Goal: Task Accomplishment & Management: Use online tool/utility

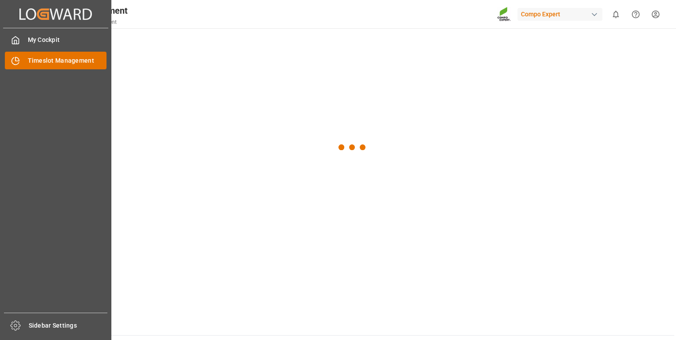
click at [33, 61] on span "Timeslot Management" at bounding box center [67, 60] width 79 height 9
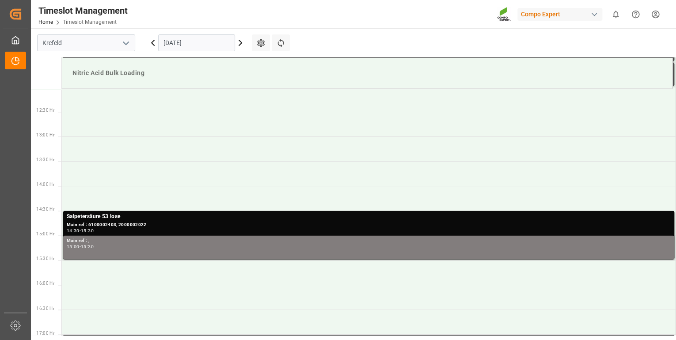
scroll to position [595, 0]
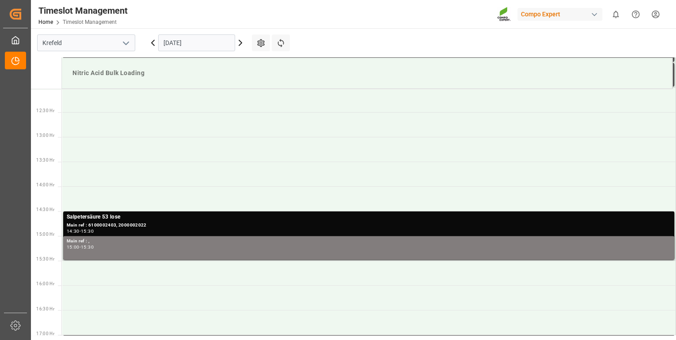
click at [241, 45] on icon at bounding box center [240, 43] width 11 height 11
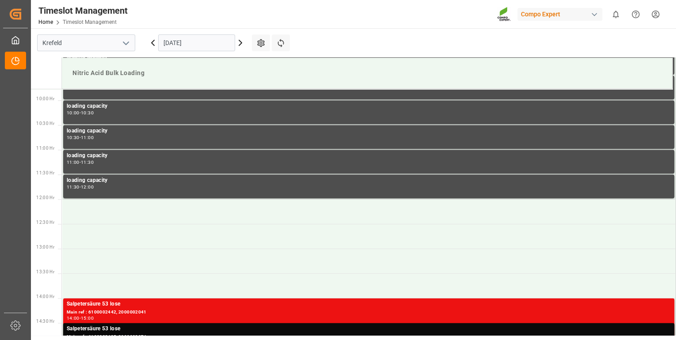
scroll to position [482, 0]
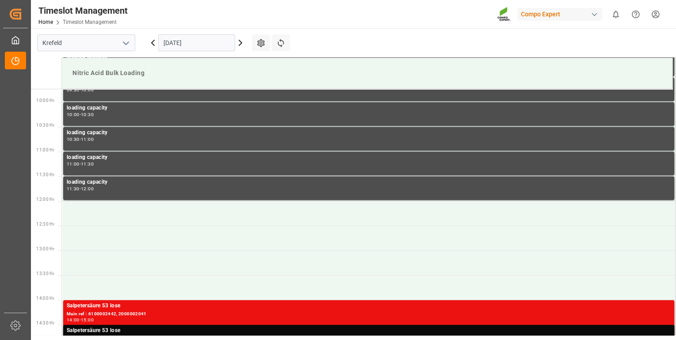
click at [154, 42] on icon at bounding box center [153, 43] width 11 height 11
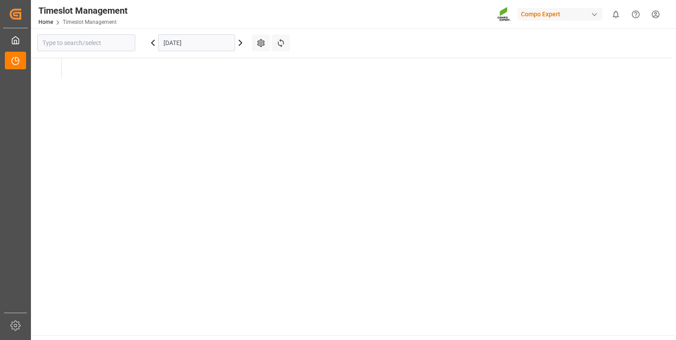
type input "Krefeld"
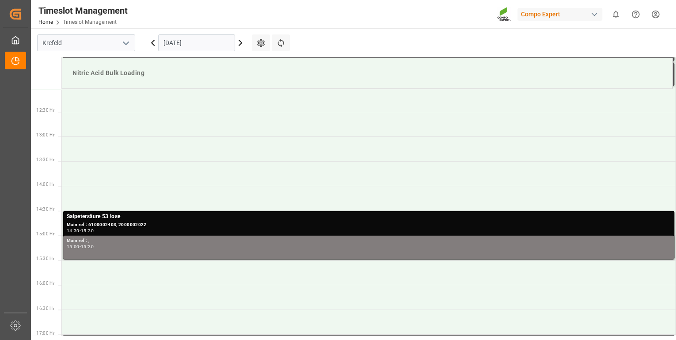
scroll to position [595, 0]
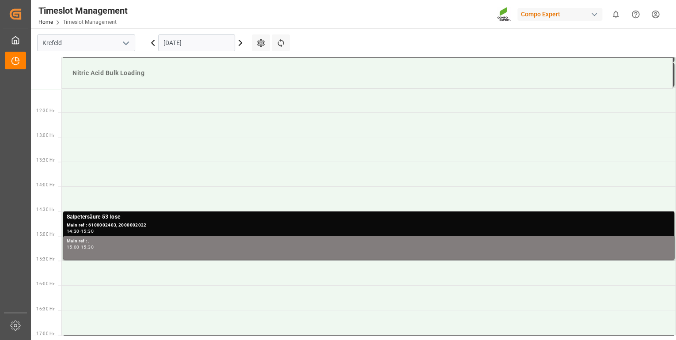
click at [153, 44] on icon at bounding box center [153, 42] width 3 height 5
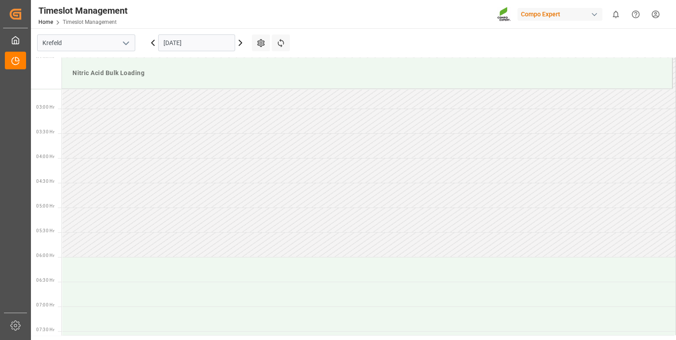
scroll to position [0, 0]
click at [240, 45] on icon at bounding box center [240, 43] width 11 height 11
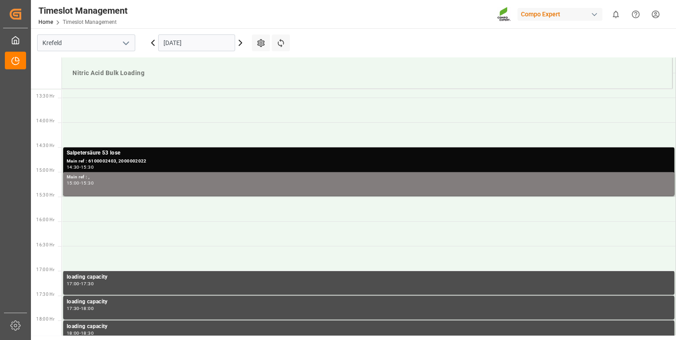
scroll to position [631, 0]
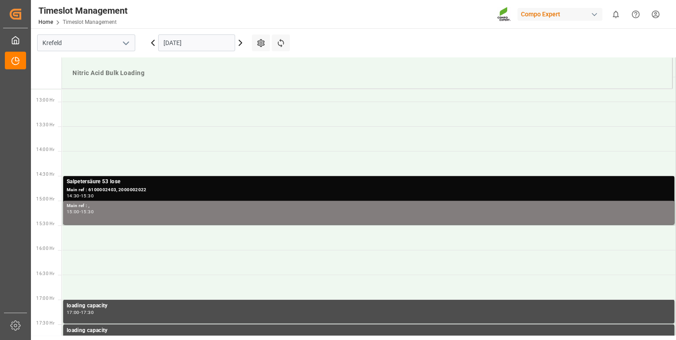
click at [239, 42] on icon at bounding box center [240, 43] width 11 height 11
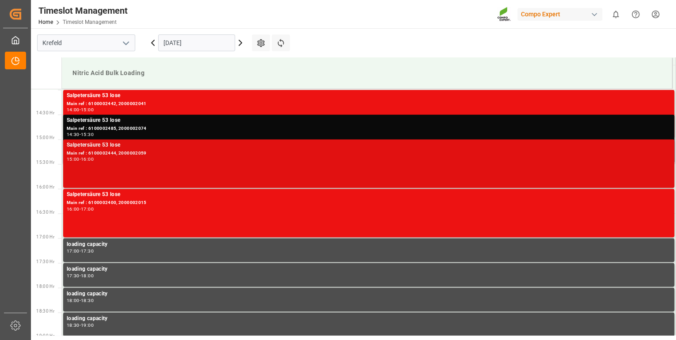
scroll to position [659, 0]
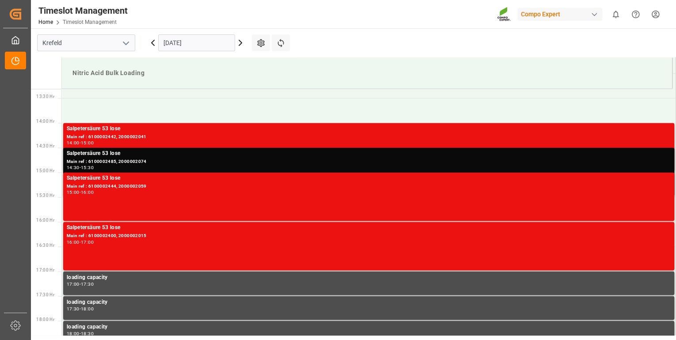
click at [238, 44] on icon at bounding box center [240, 43] width 11 height 11
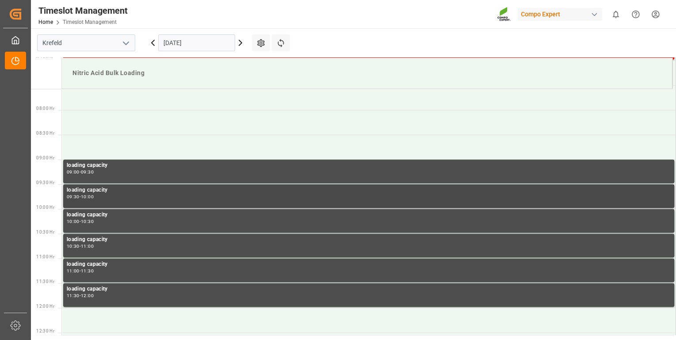
scroll to position [277, 0]
